Goal: Find specific page/section: Find specific page/section

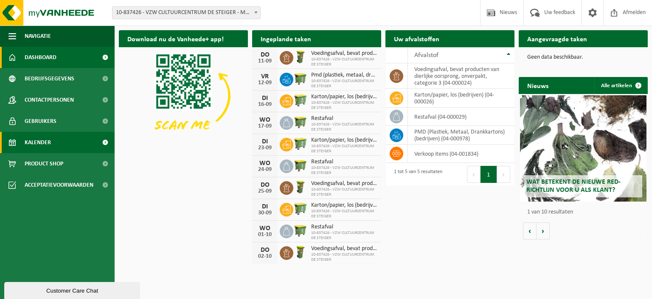
click at [51, 142] on link "Kalender" at bounding box center [57, 142] width 115 height 21
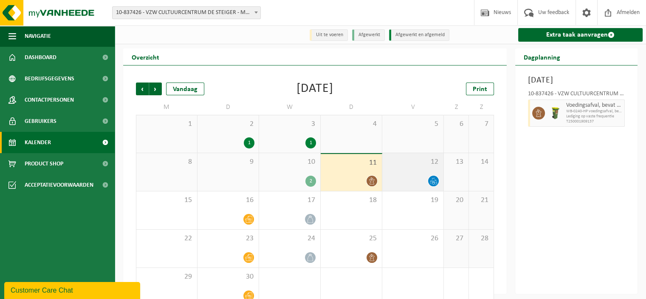
scroll to position [16, 0]
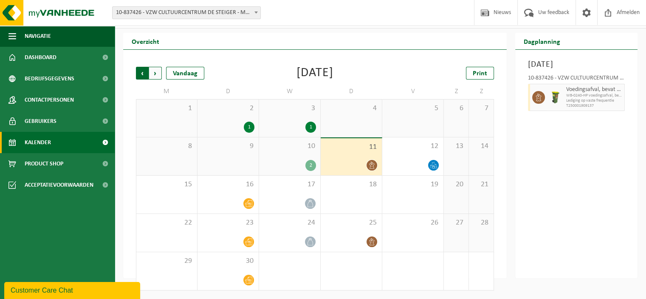
click at [155, 76] on span "Volgende" at bounding box center [155, 73] width 13 height 13
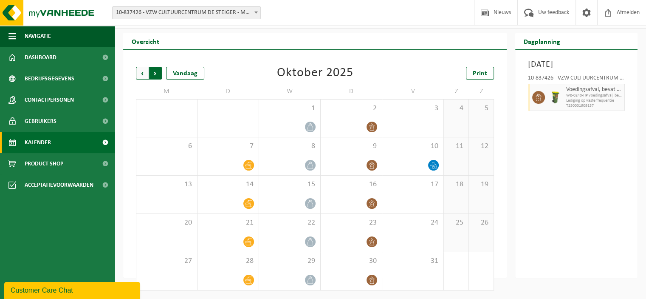
click at [143, 74] on span "Vorige" at bounding box center [142, 73] width 13 height 13
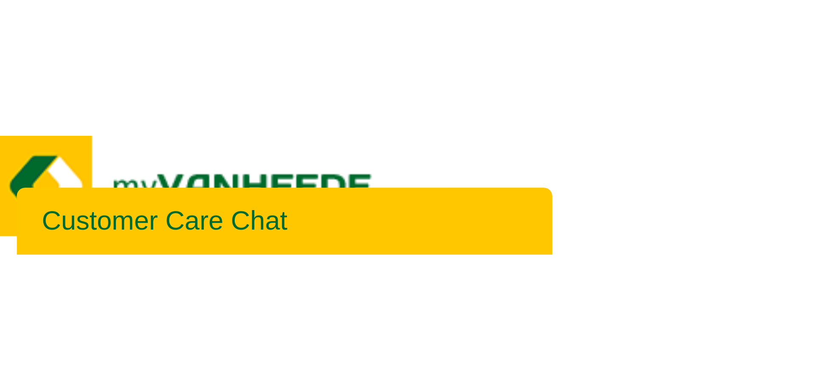
scroll to position [0, 0]
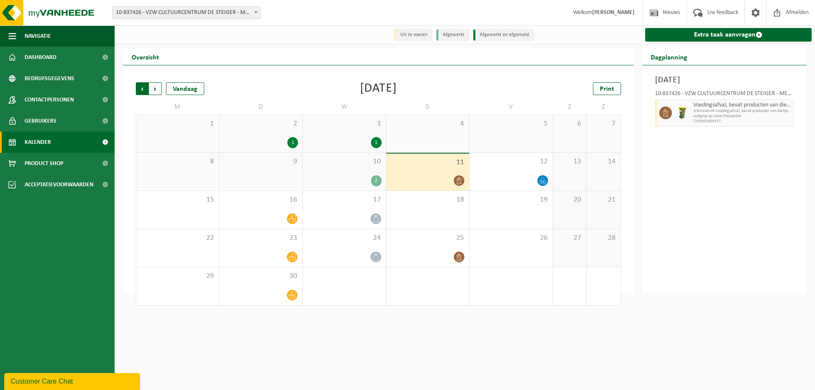
click at [153, 88] on span "Volgende" at bounding box center [155, 88] width 13 height 13
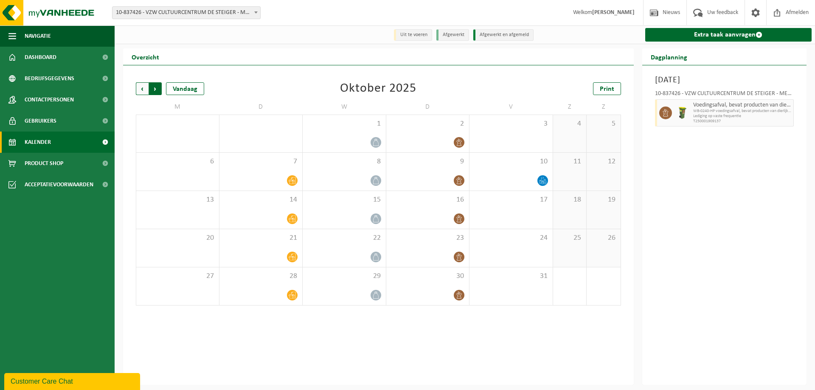
click at [139, 87] on span "Vorige" at bounding box center [142, 88] width 13 height 13
